Goal: Task Accomplishment & Management: Use online tool/utility

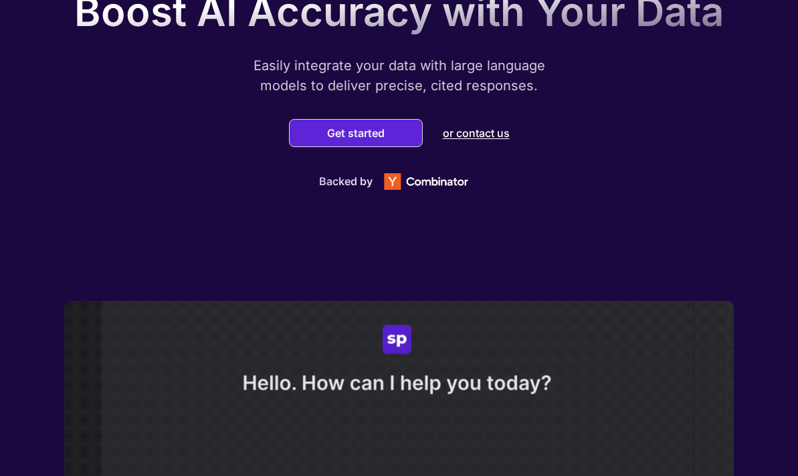
scroll to position [134, 0]
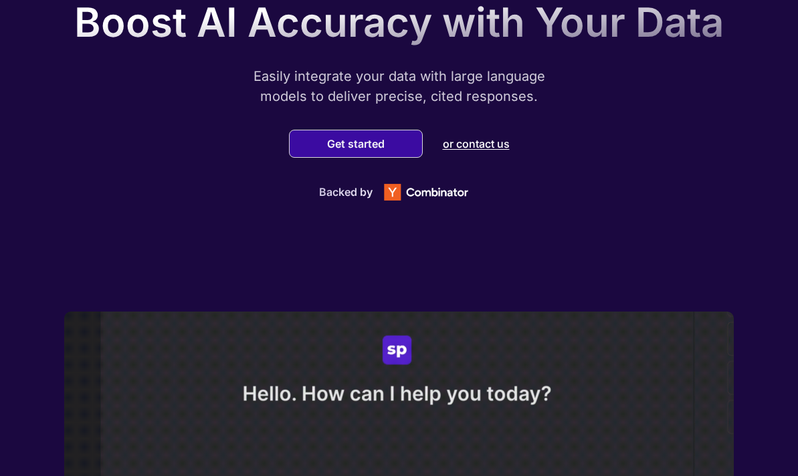
click at [349, 149] on button "Get started" at bounding box center [356, 143] width 66 height 13
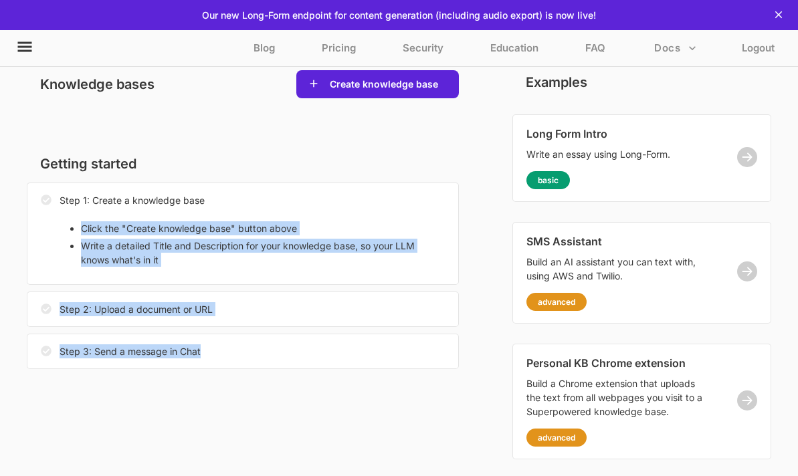
drag, startPoint x: 274, startPoint y: 265, endPoint x: 412, endPoint y: 393, distance: 187.9
click at [412, 376] on div "Getting started Step 1: Create a knowledge base Click the "Create knowledge bas…" at bounding box center [243, 256] width 432 height 237
copy div "Click the "Create knowledge base" button above Write a detailed Title and Descr…"
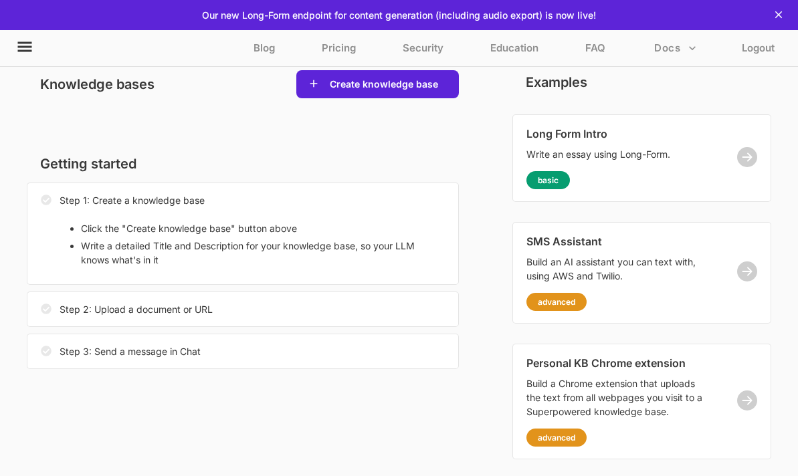
click at [512, 187] on div "Knowledge bases Create knowledge base Getting started Step 1: Create a knowledg…" at bounding box center [269, 226] width 485 height 312
click at [442, 91] on button "Create knowledge base" at bounding box center [384, 84] width 116 height 13
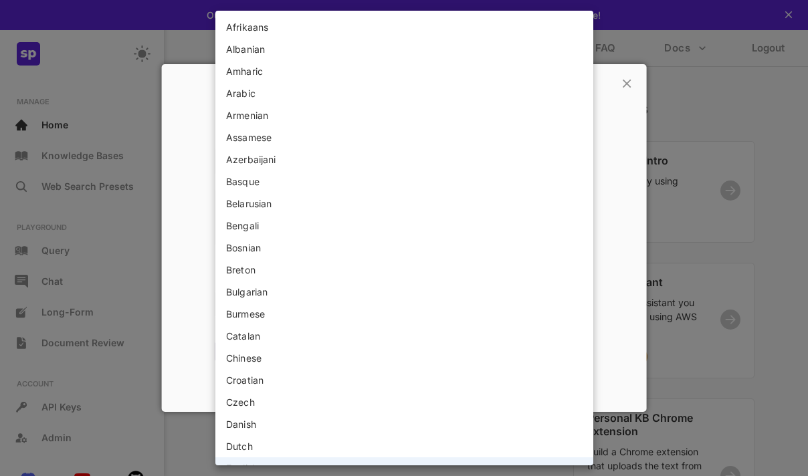
click at [379, 305] on body "This web-app is not optimized for small screens. Please use a larger screen to …" at bounding box center [404, 298] width 808 height 596
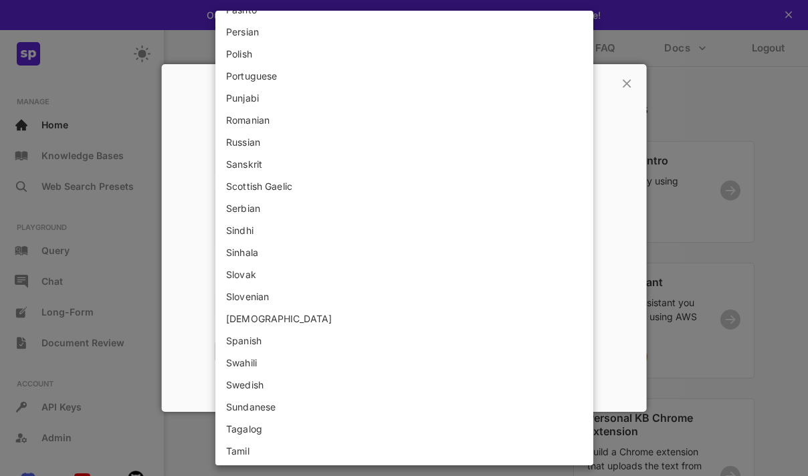
scroll to position [1341, 0]
click at [265, 144] on li "Russian" at bounding box center [404, 143] width 378 height 22
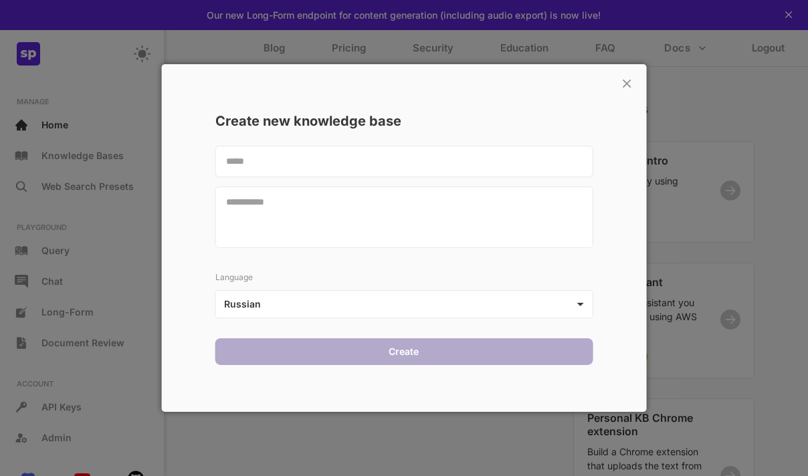
click at [275, 162] on textarea at bounding box center [404, 161] width 378 height 31
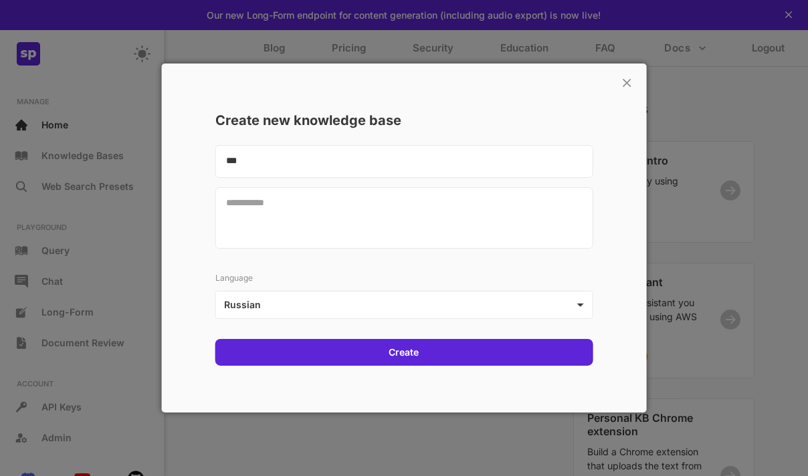
type textarea "***"
click at [312, 225] on textarea at bounding box center [404, 218] width 378 height 62
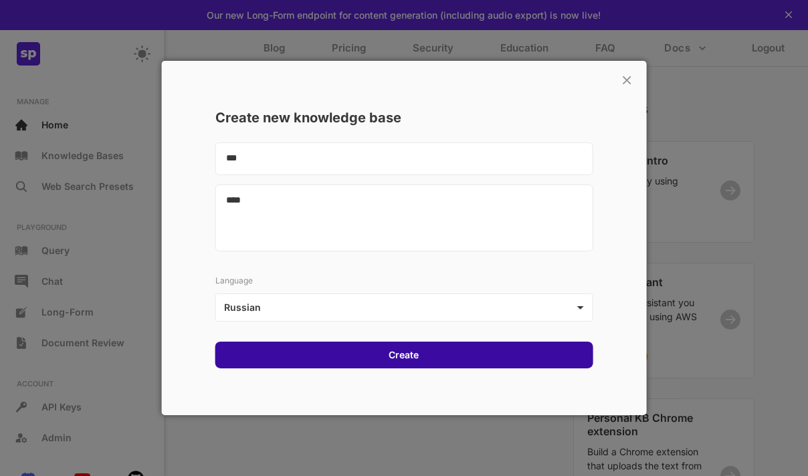
type textarea "****"
click at [371, 358] on div "Create" at bounding box center [404, 355] width 378 height 27
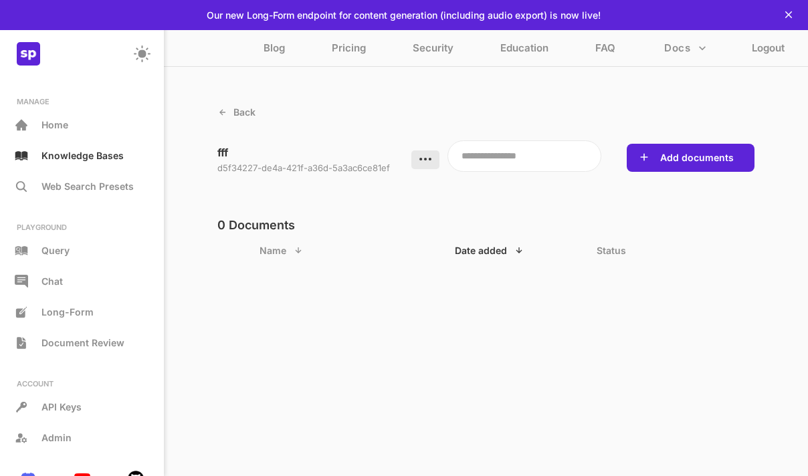
click at [436, 167] on div at bounding box center [425, 159] width 28 height 19
click at [484, 178] on p "Delete knowledge base" at bounding box center [526, 176] width 106 height 11
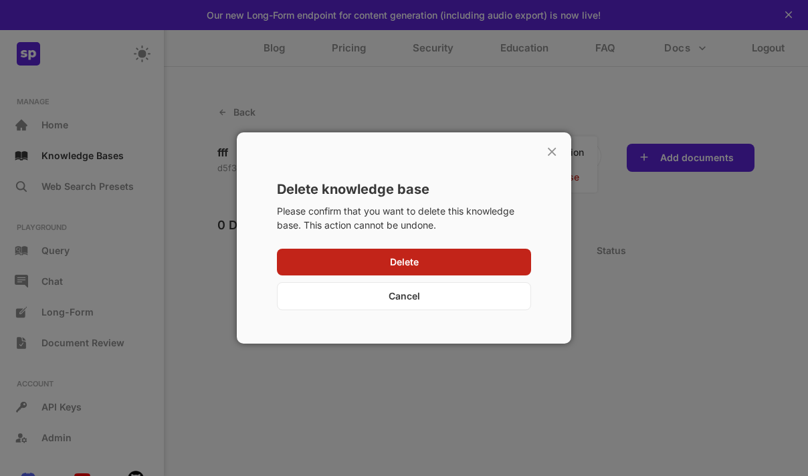
click at [457, 254] on div "Delete" at bounding box center [404, 262] width 254 height 27
